Goal: Task Accomplishment & Management: Manage account settings

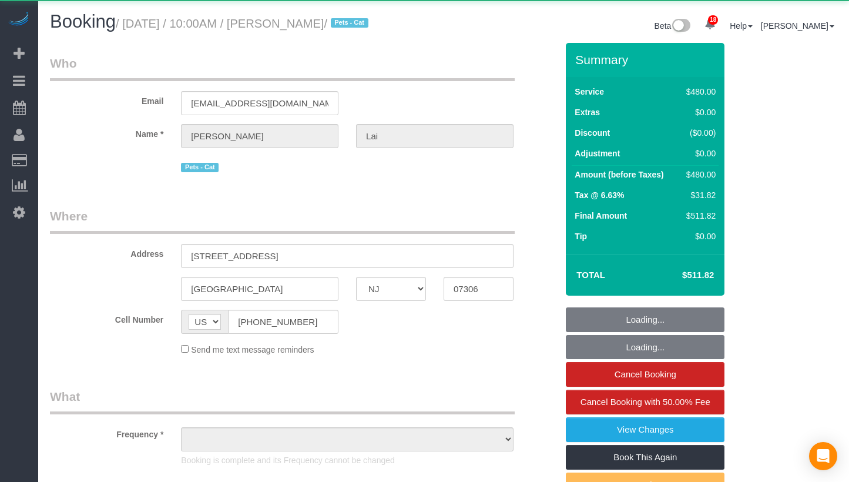
select select "NJ"
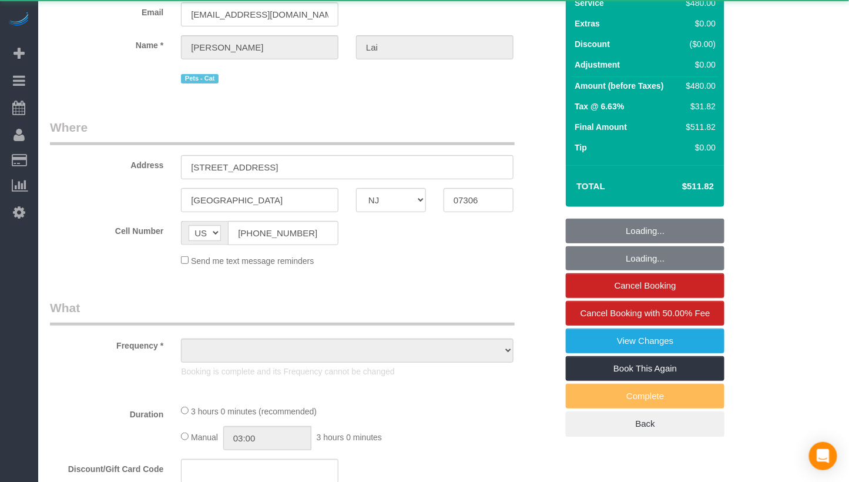
select select "object:951"
select select "2"
select select "180"
select select "spot6"
select select "number:89"
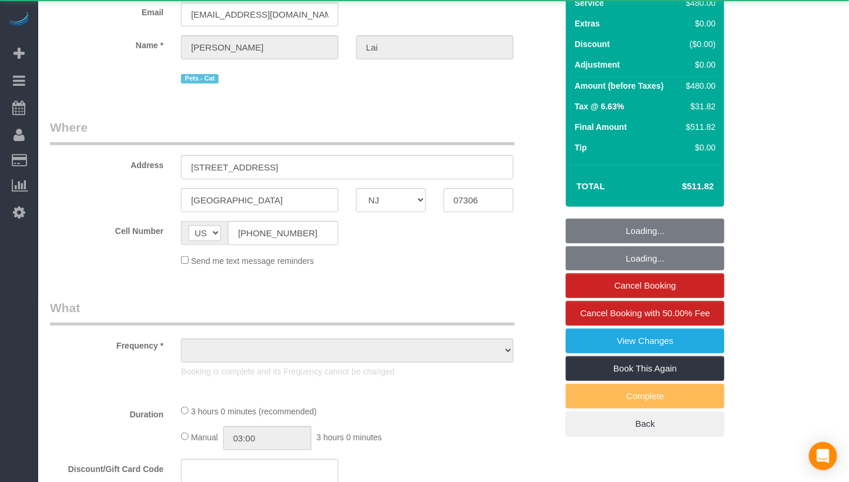
select select "number:90"
select select "number:14"
select select "number:5"
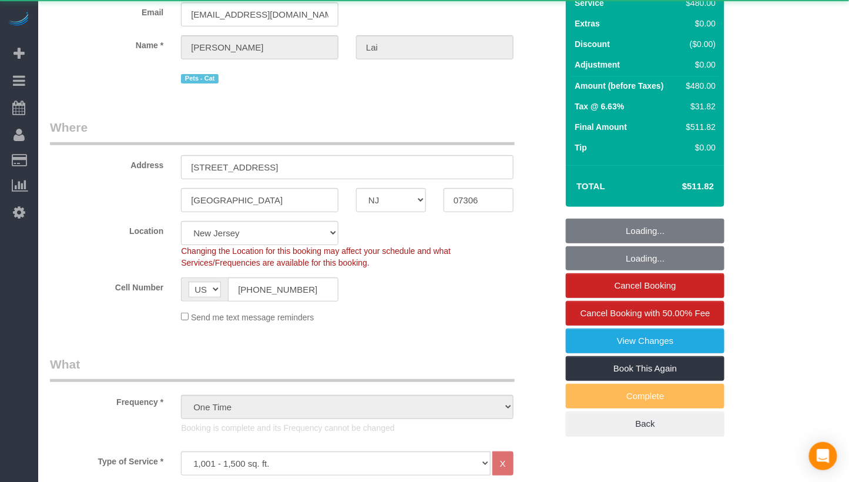
scroll to position [374, 0]
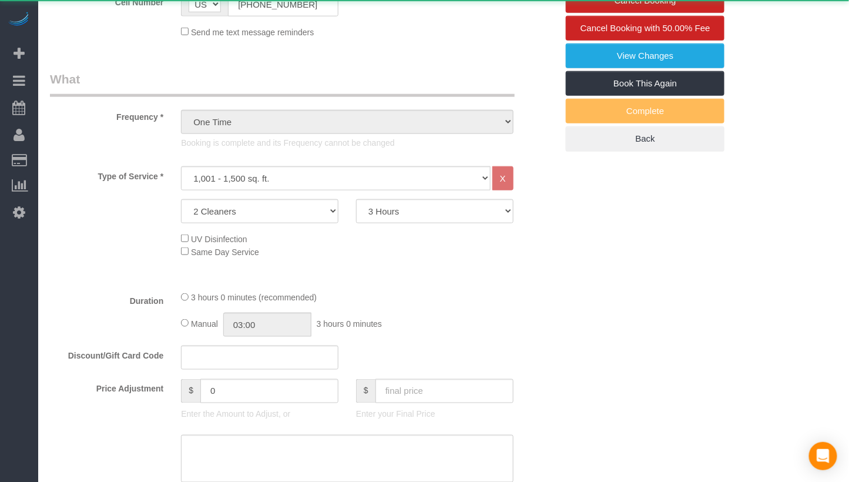
select select "string:stripe-pm_1S2vxZ4VGloSiKo72XQYZoO4"
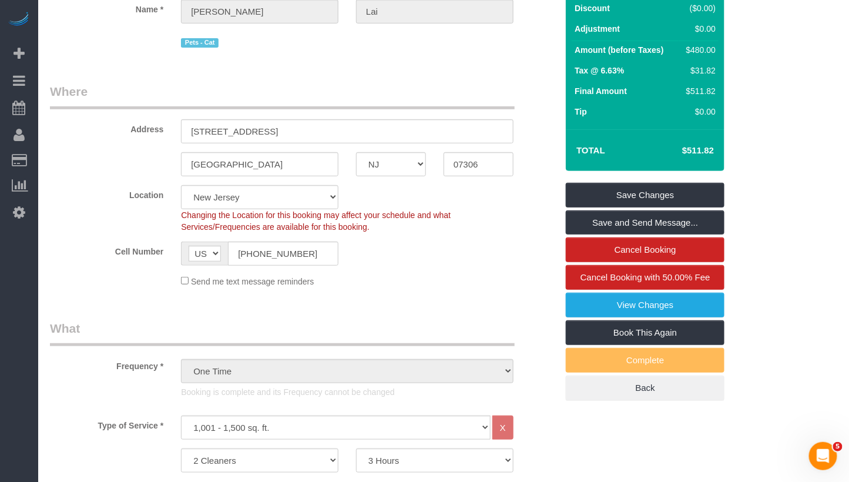
scroll to position [193, 0]
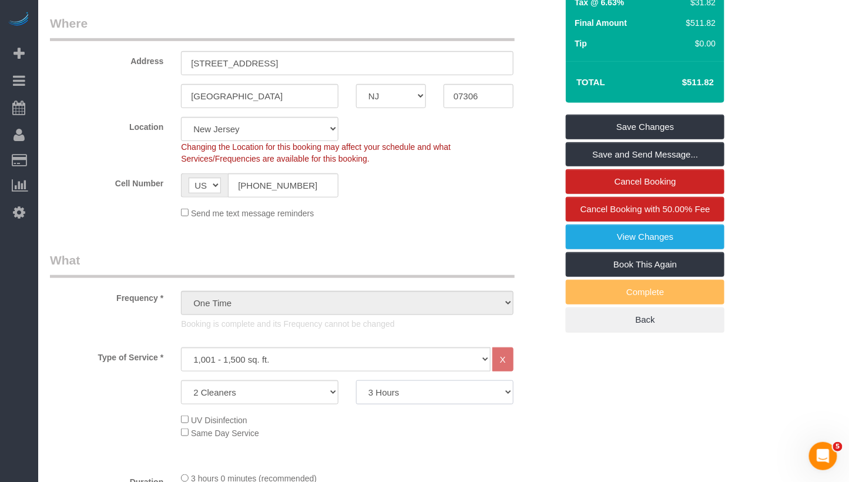
click at [393, 394] on select "2 Hours 2.5 Hours 3 Hours 3.5 Hours 4 Hours 4.5 Hours 5 Hours 5.5 Hours 6 Hours…" at bounding box center [435, 392] width 158 height 24
select select "150"
click at [356, 380] on select "2 Hours 2.5 Hours 3 Hours 3.5 Hours 4 Hours 4.5 Hours 5 Hours 5.5 Hours 6 Hours…" at bounding box center [435, 392] width 158 height 24
click at [627, 125] on link "Save Changes" at bounding box center [645, 127] width 159 height 25
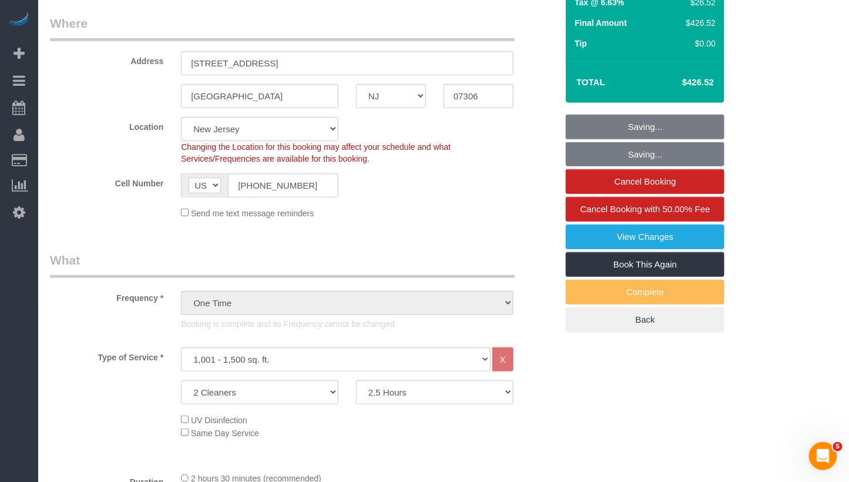
select select "spot11"
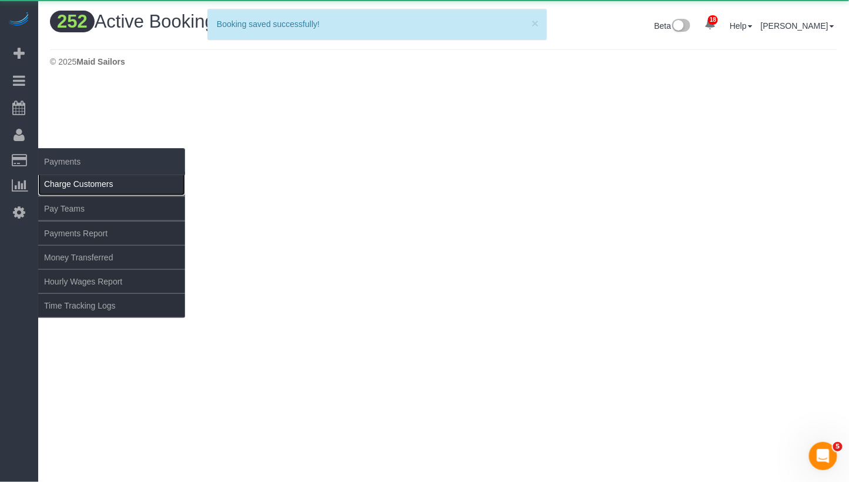
click at [59, 178] on link "Charge Customers" at bounding box center [111, 184] width 147 height 24
select select
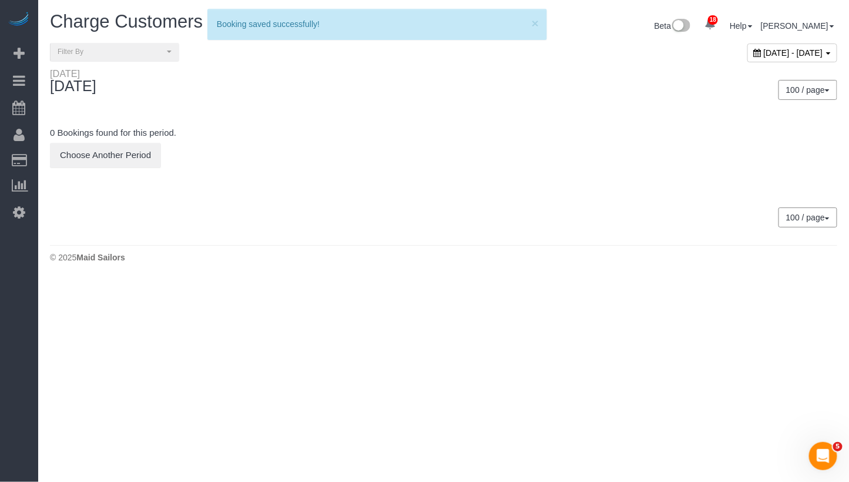
click at [764, 51] on span "[DATE] - [DATE]" at bounding box center [793, 52] width 59 height 9
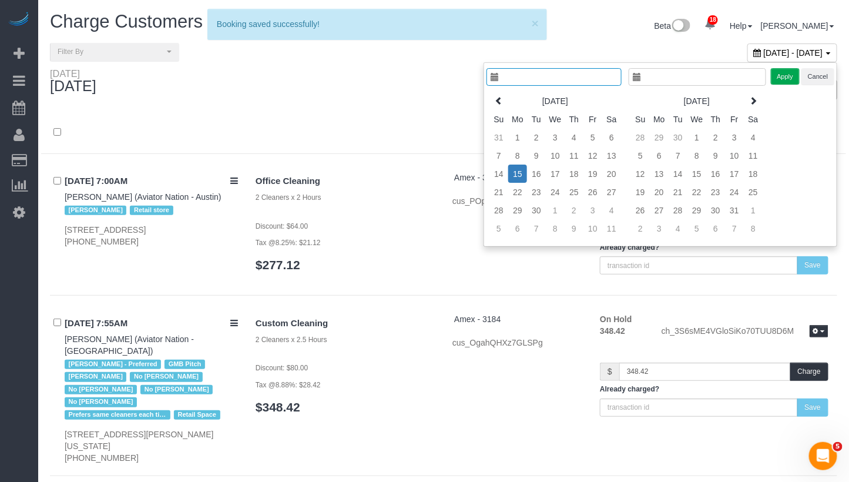
type input "**********"
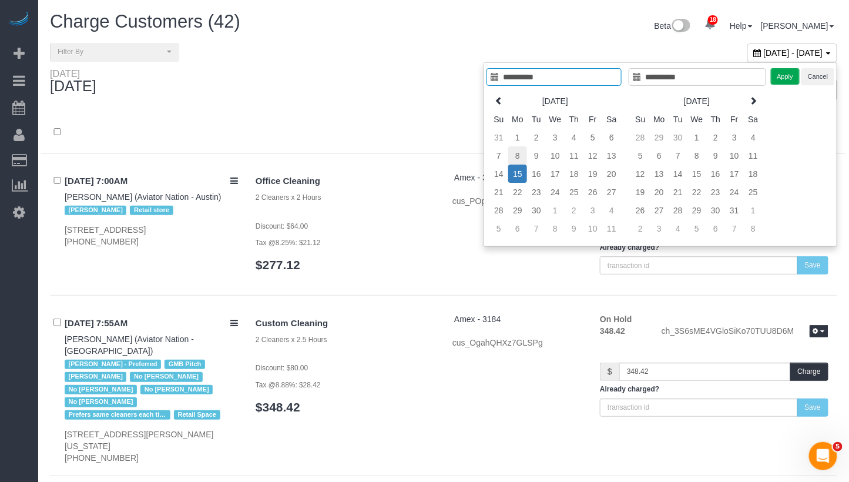
type input "**********"
click at [521, 152] on td "8" at bounding box center [517, 155] width 19 height 18
type input "**********"
click at [798, 80] on button "Apply" at bounding box center [785, 76] width 29 height 17
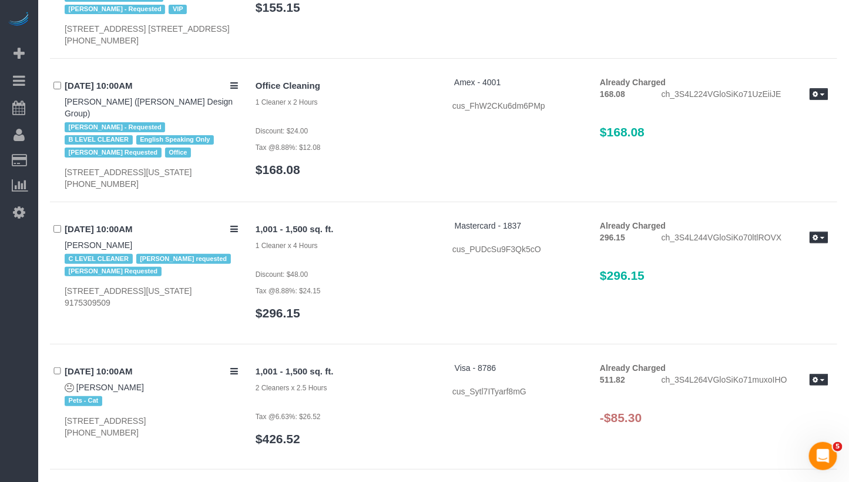
scroll to position [3073, 0]
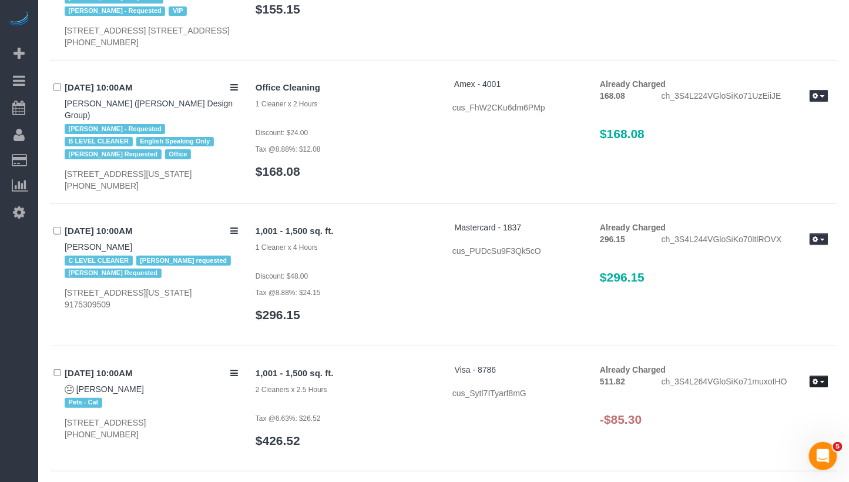
click at [815, 376] on button "button" at bounding box center [819, 382] width 19 height 12
click at [772, 394] on link "Refund" at bounding box center [781, 401] width 93 height 15
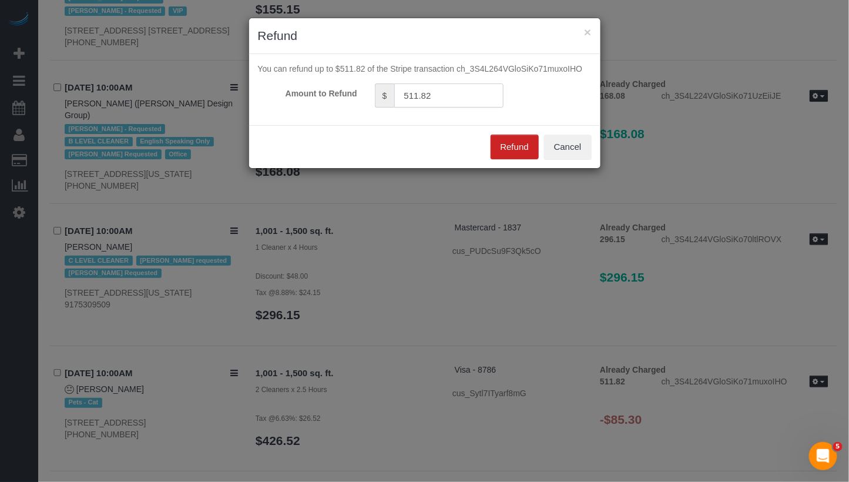
drag, startPoint x: 451, startPoint y: 103, endPoint x: 350, endPoint y: 86, distance: 102.5
click at [350, 86] on div "Amount to Refund $ 511.82" at bounding box center [425, 95] width 352 height 24
type input "85.30"
click at [517, 152] on button "Refund" at bounding box center [515, 147] width 48 height 25
